Goal: Task Accomplishment & Management: Use online tool/utility

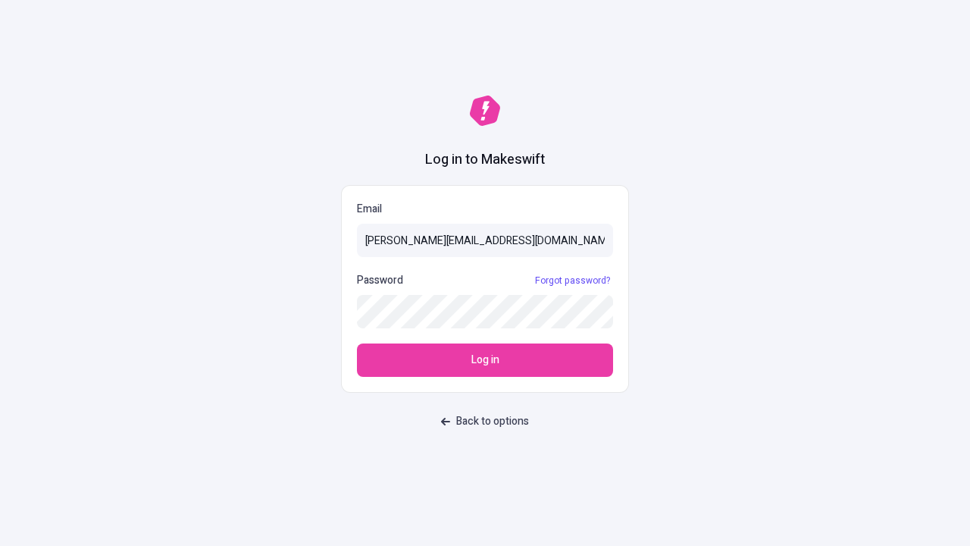
type input "sasha+test-ui@makeswift.com"
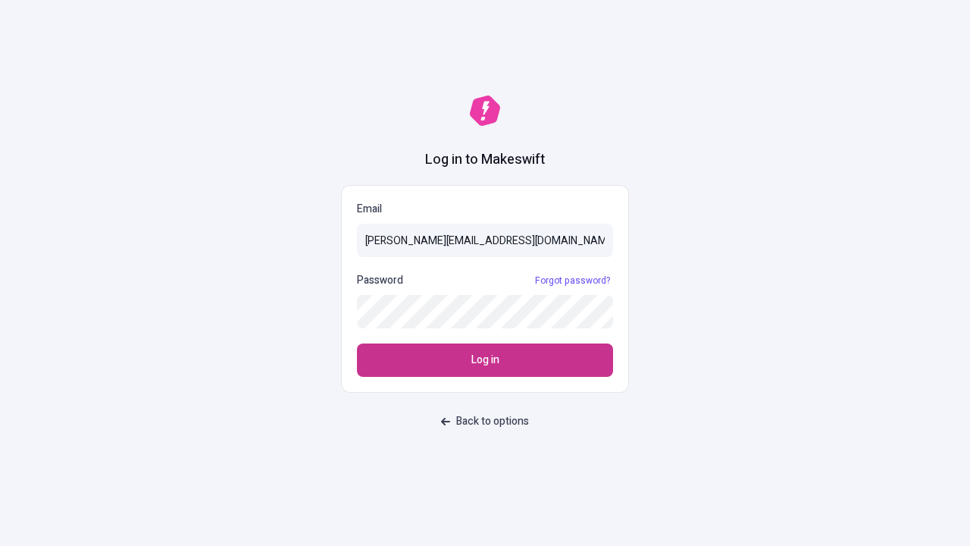
click at [485, 360] on span "Log in" at bounding box center [485, 360] width 28 height 17
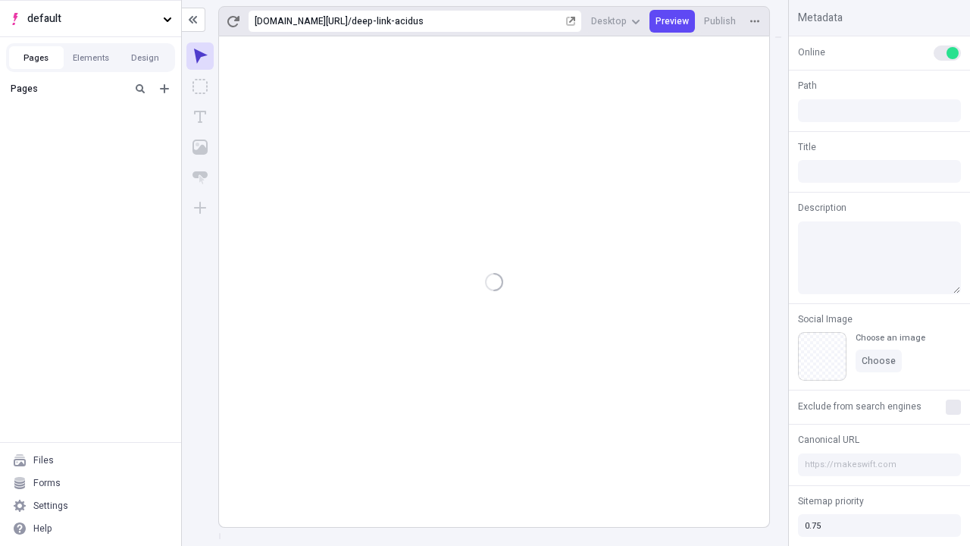
type input "/deep-link-acidus"
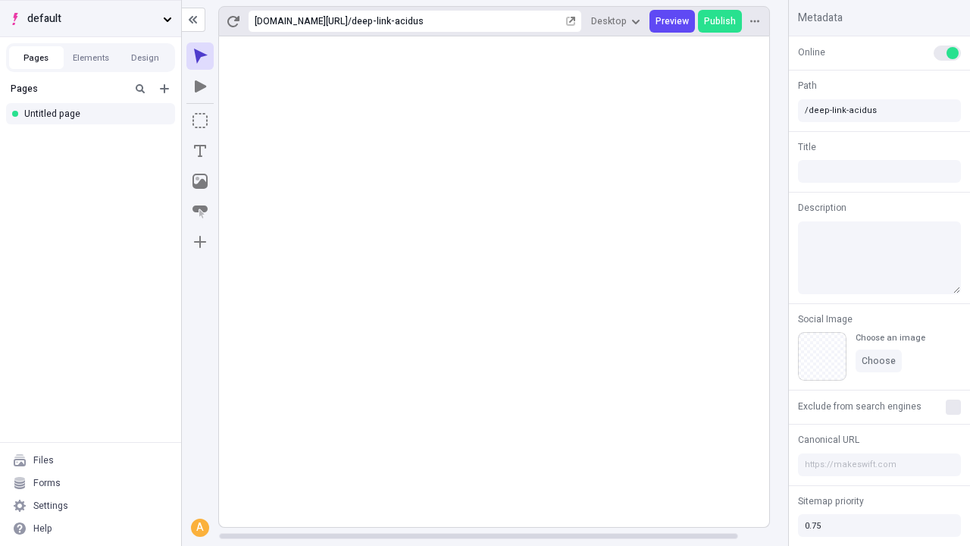
click at [90, 18] on span "default" at bounding box center [92, 19] width 130 height 17
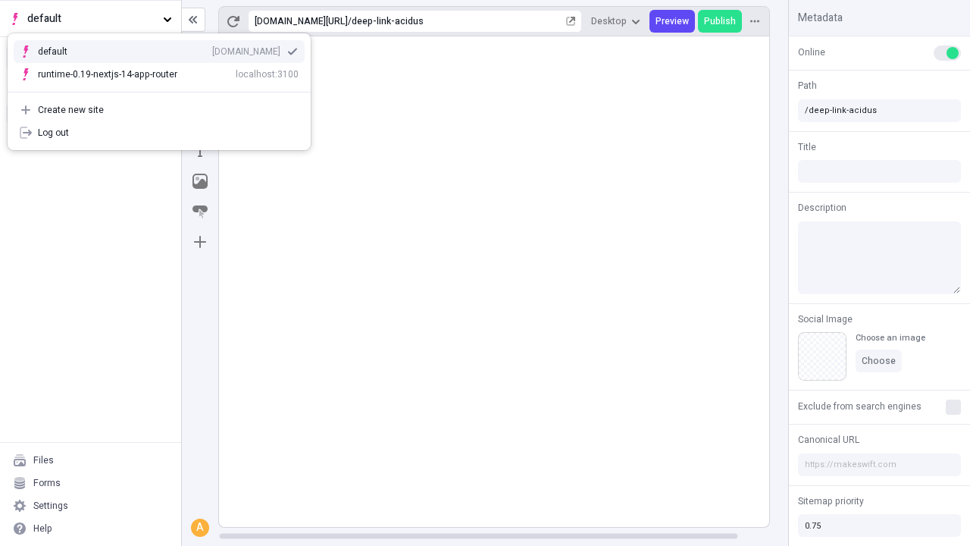
click at [159, 110] on div "Create new site" at bounding box center [168, 110] width 261 height 12
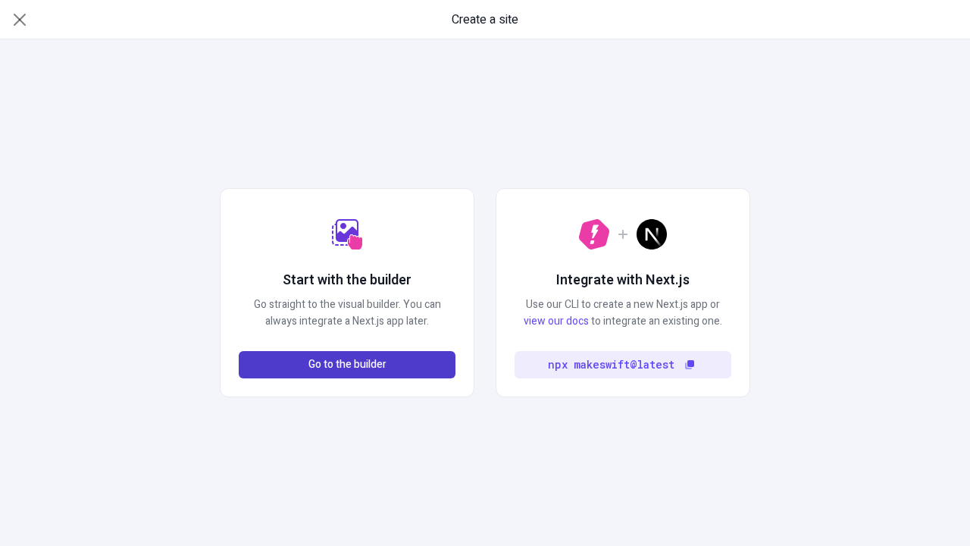
click at [347, 364] on span "Go to the builder" at bounding box center [347, 364] width 78 height 17
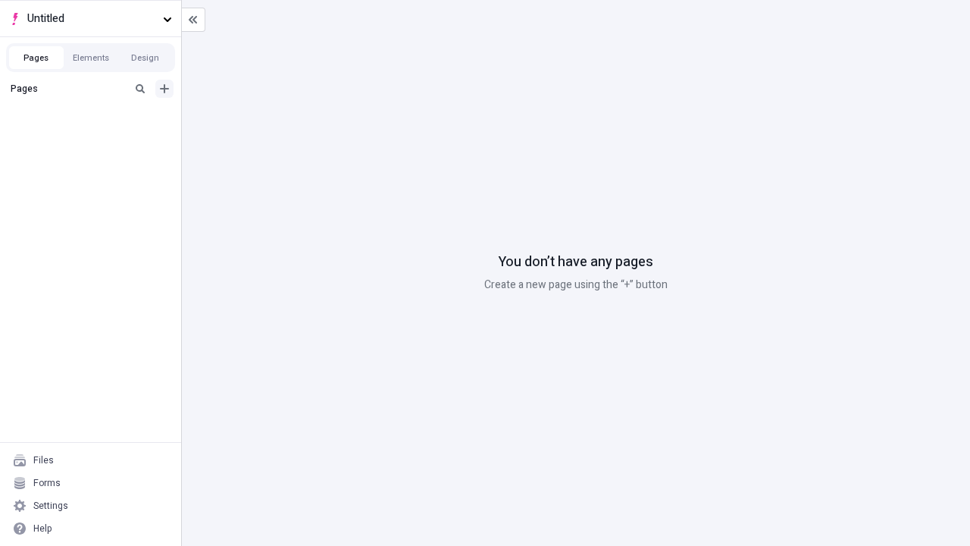
click at [164, 89] on icon "Add new" at bounding box center [164, 88] width 9 height 9
click at [95, 138] on div "Blank page" at bounding box center [94, 138] width 145 height 23
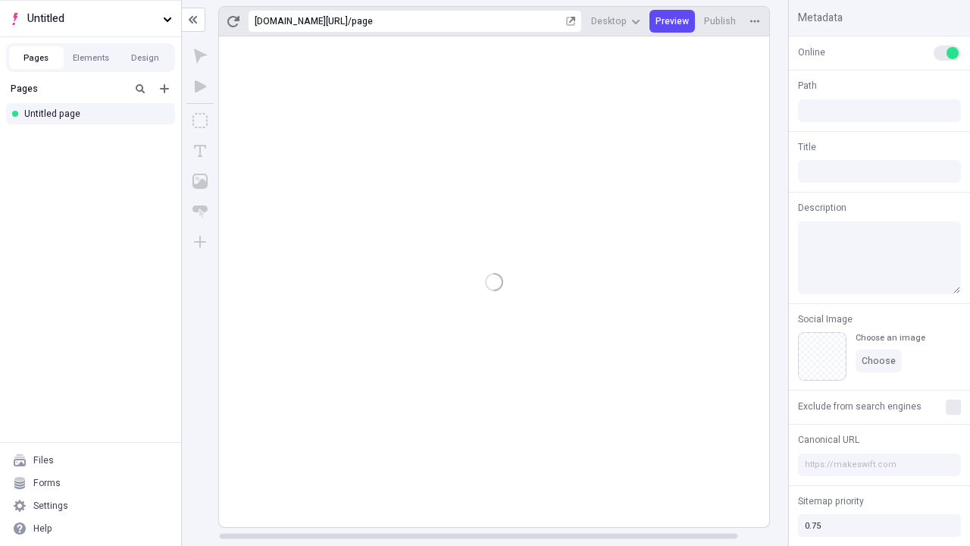
type input "/page"
click at [200, 120] on icon "Box" at bounding box center [199, 120] width 15 height 15
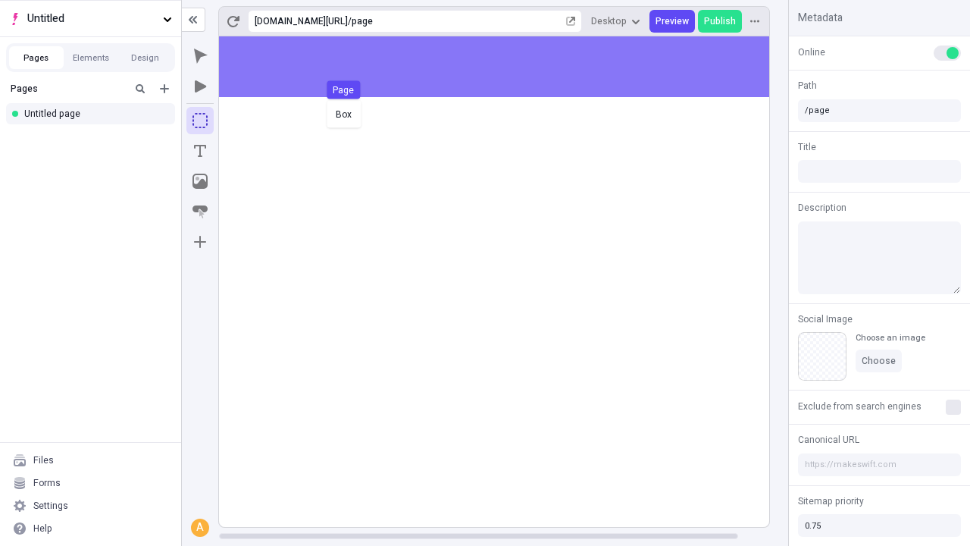
click at [509, 67] on div "Box Page" at bounding box center [485, 273] width 970 height 546
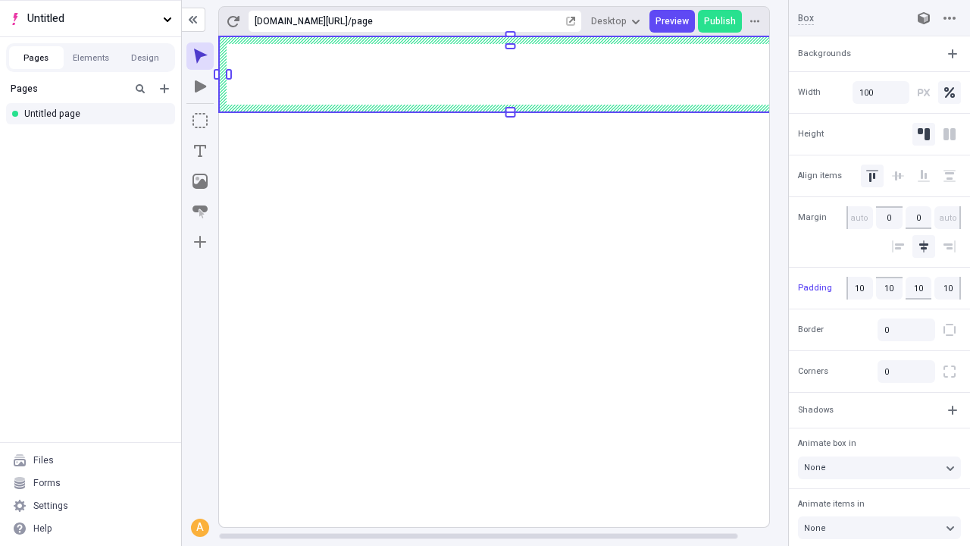
click at [200, 181] on icon "Image" at bounding box center [199, 181] width 15 height 15
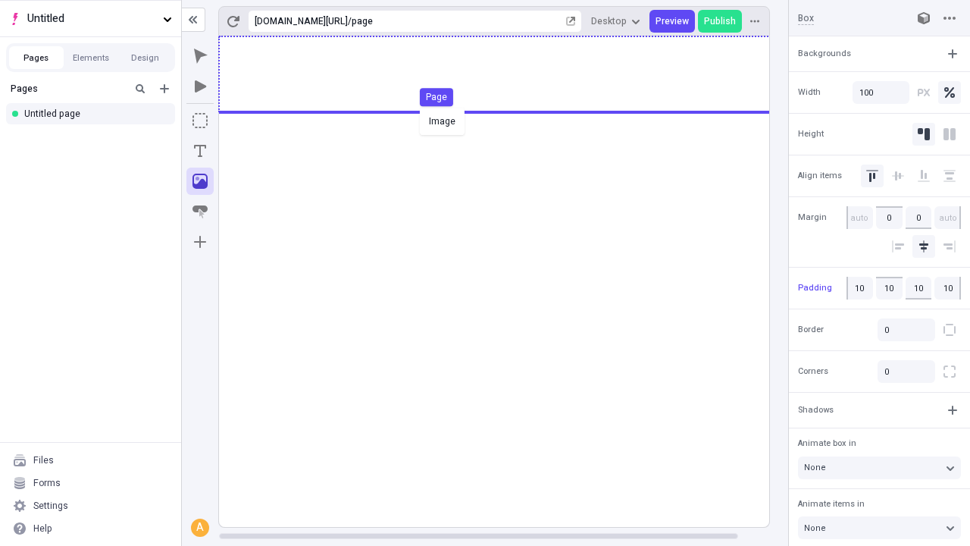
click at [509, 74] on div "Image Page" at bounding box center [485, 273] width 970 height 546
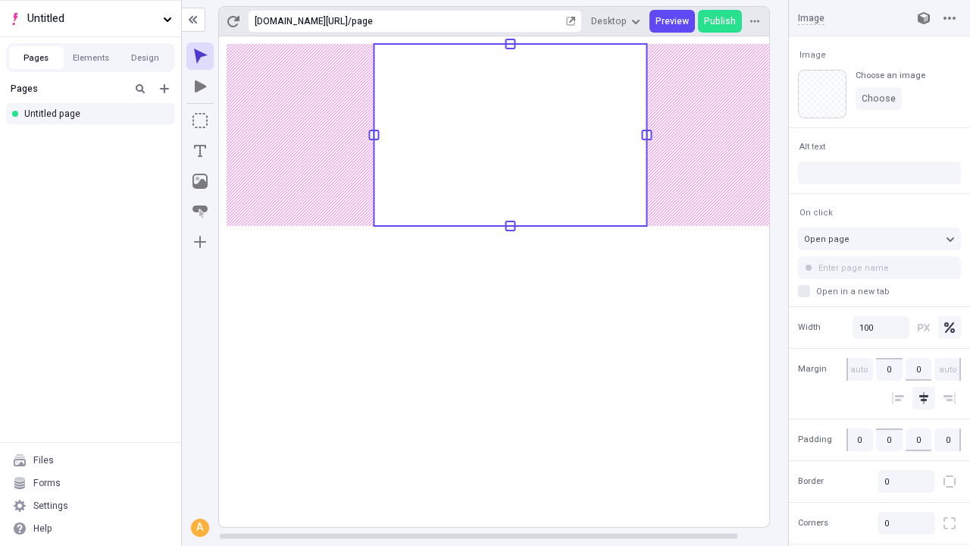
click at [200, 151] on icon "Text" at bounding box center [200, 151] width 12 height 12
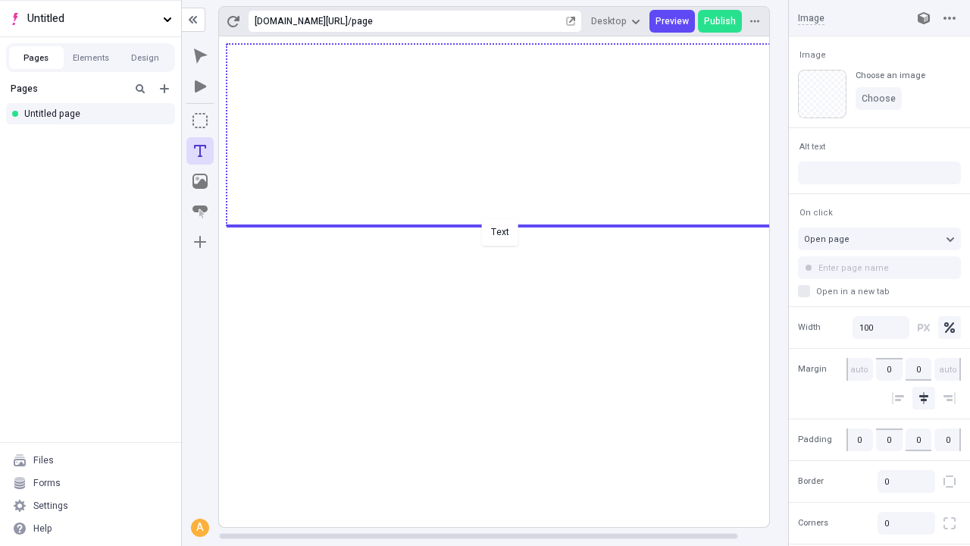
click at [509, 224] on div "Text" at bounding box center [485, 273] width 970 height 546
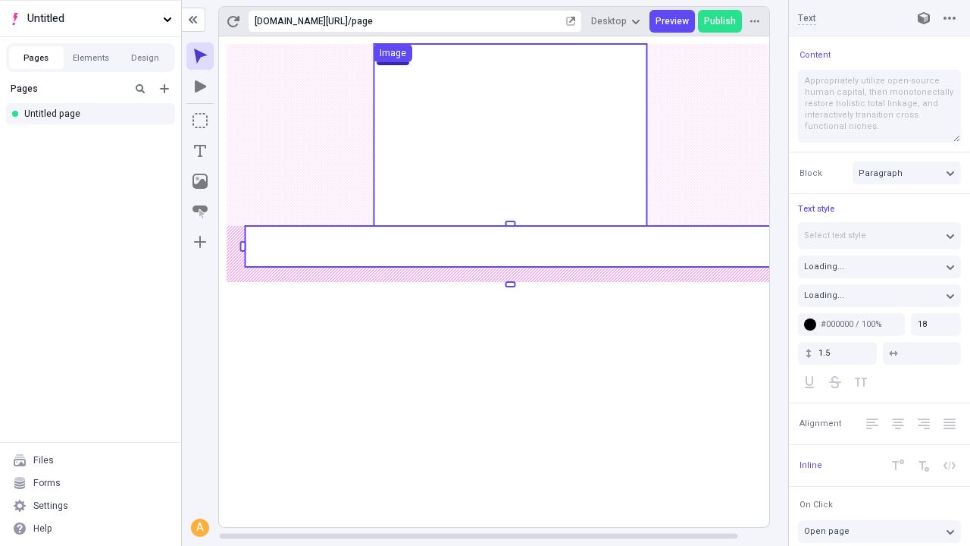
click at [509, 246] on rect at bounding box center [510, 246] width 530 height 41
click at [509, 246] on rect at bounding box center [510, 281] width 583 height 490
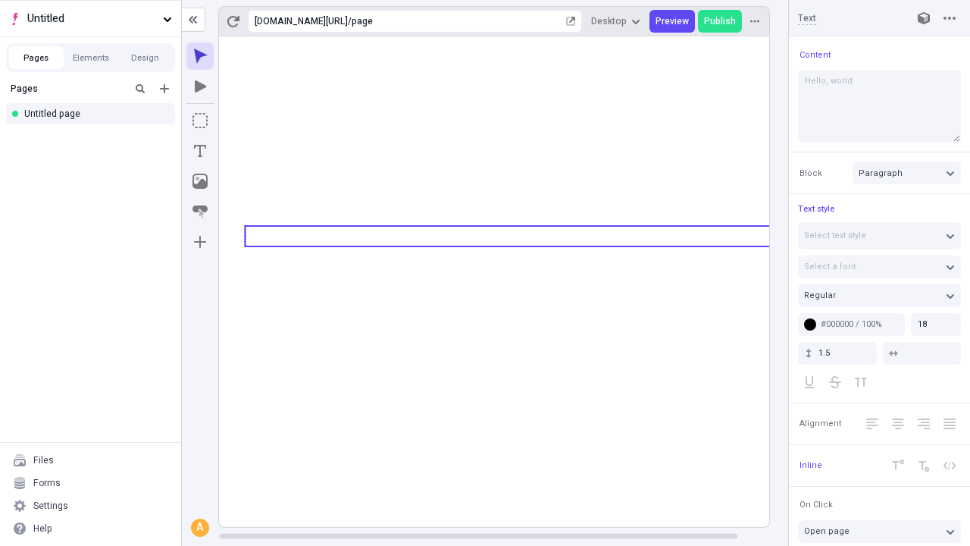
type textarea "Hello, world!"
click at [200, 181] on icon "Image" at bounding box center [199, 181] width 15 height 15
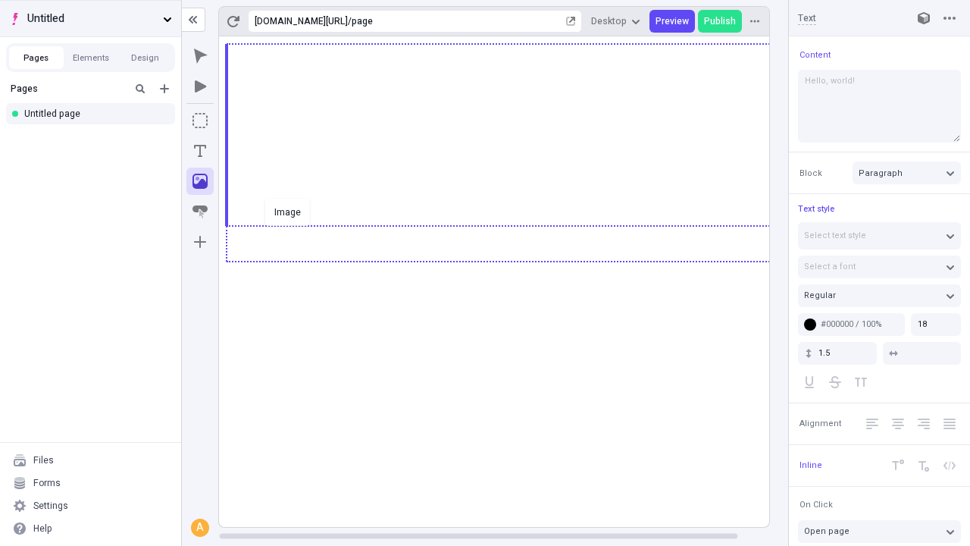
click at [509, 260] on div "Image" at bounding box center [485, 273] width 970 height 546
